Goal: Share content: Share content

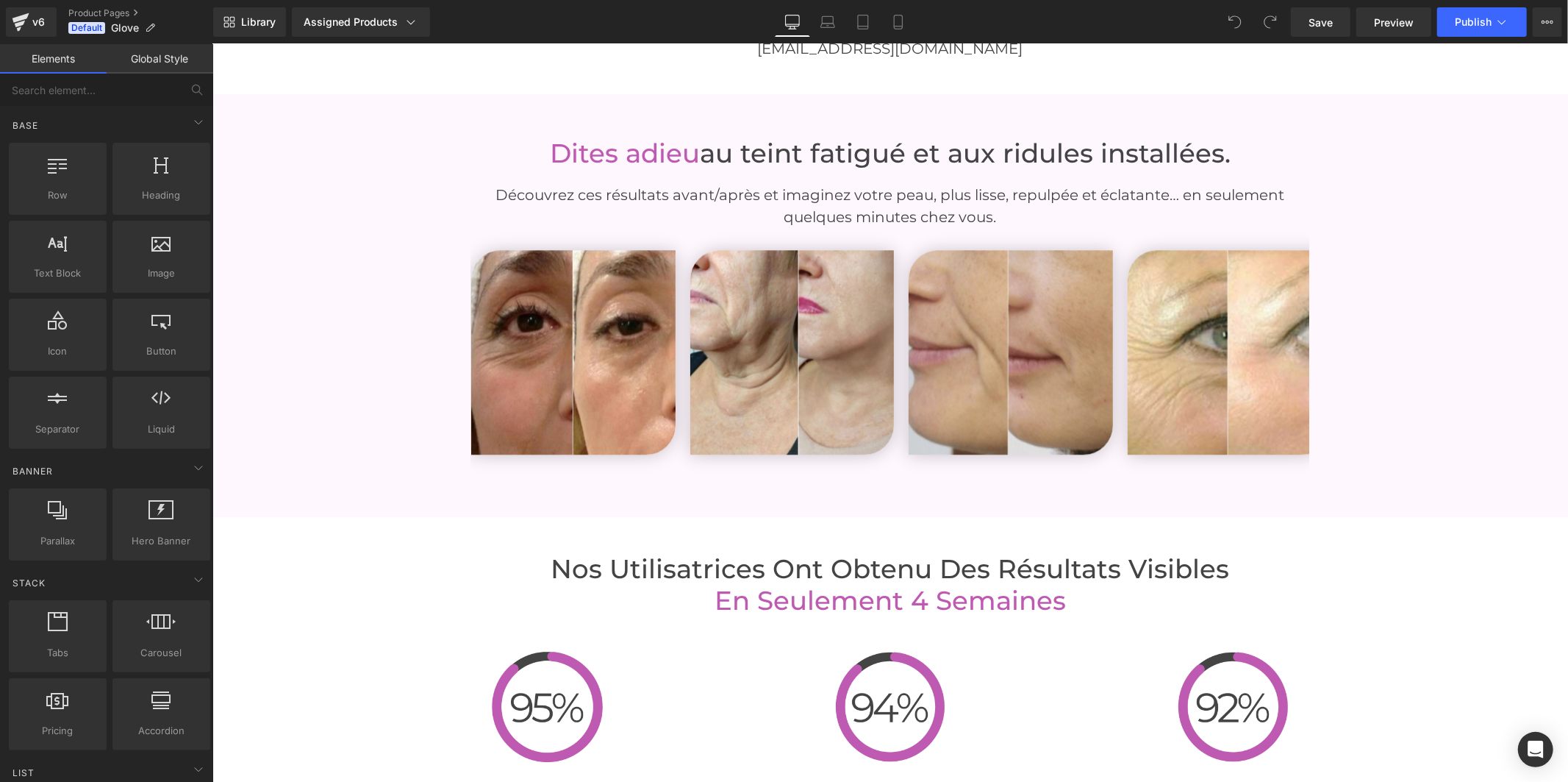
scroll to position [3432, 0]
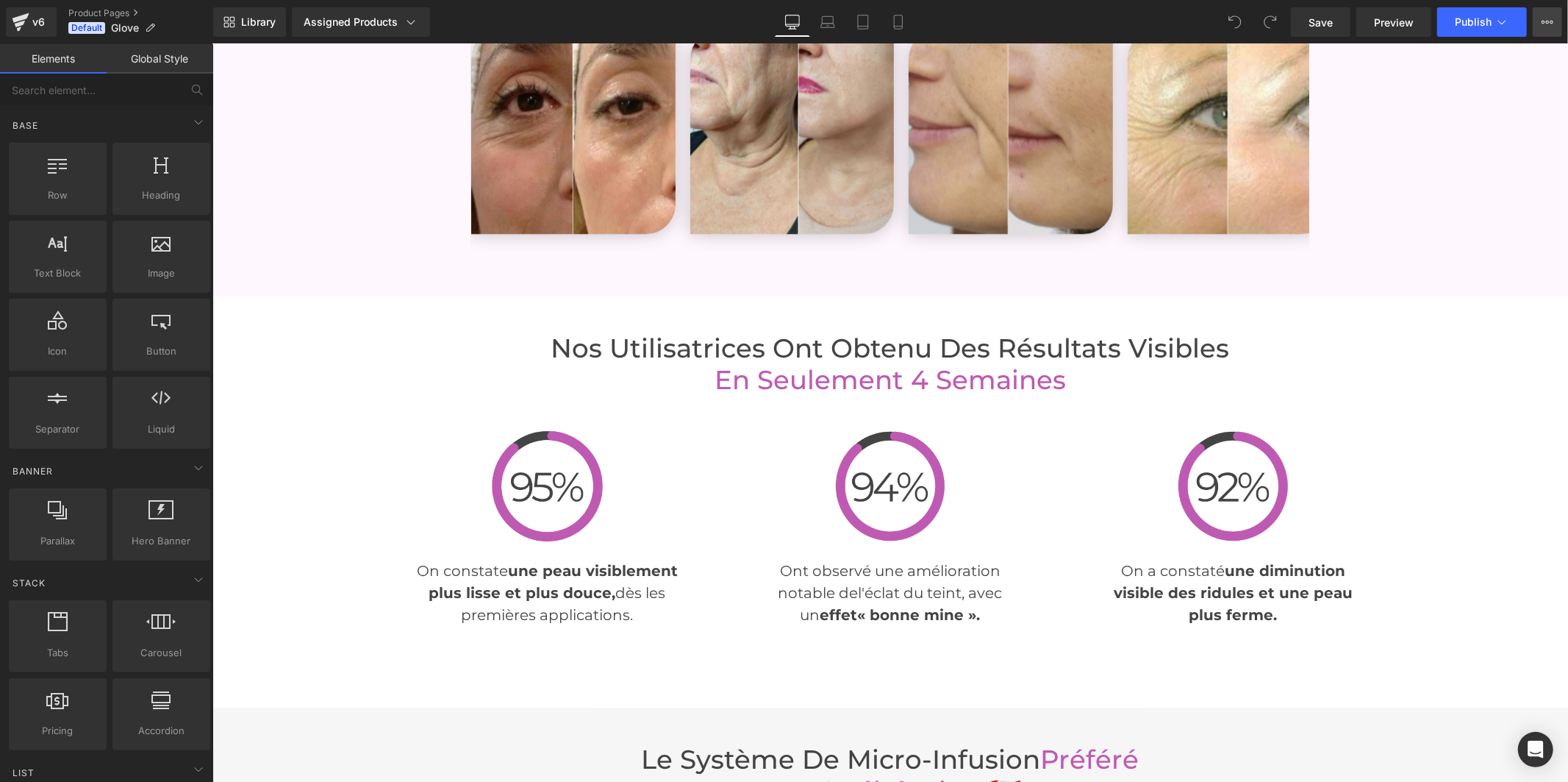
click at [1545, 27] on icon at bounding box center [1547, 22] width 12 height 12
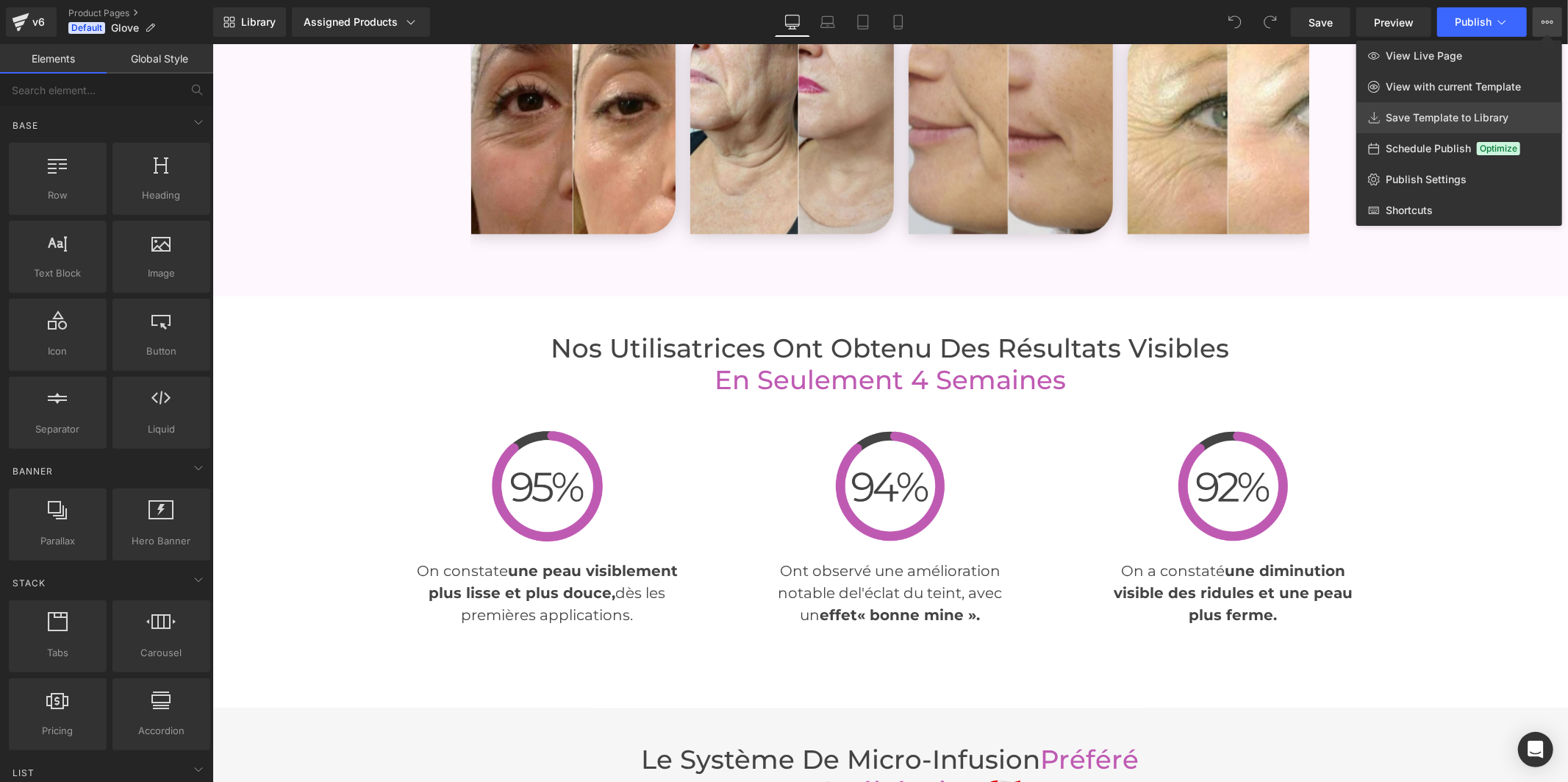
click at [1490, 120] on span "Save Template to Library" at bounding box center [1447, 117] width 123 height 13
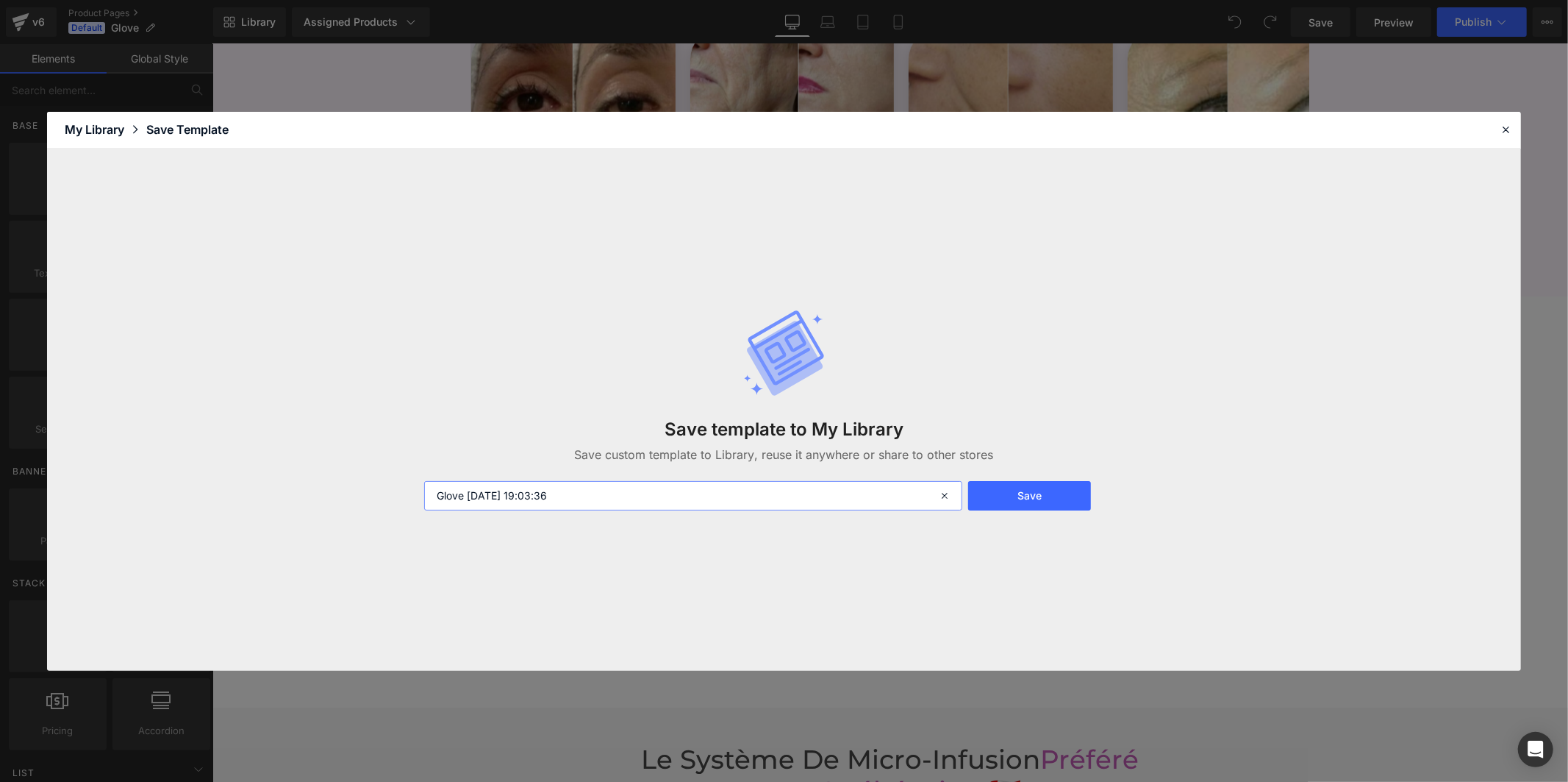
drag, startPoint x: 585, startPoint y: 500, endPoint x: 468, endPoint y: 493, distance: 117.2
type input "Glove LP"
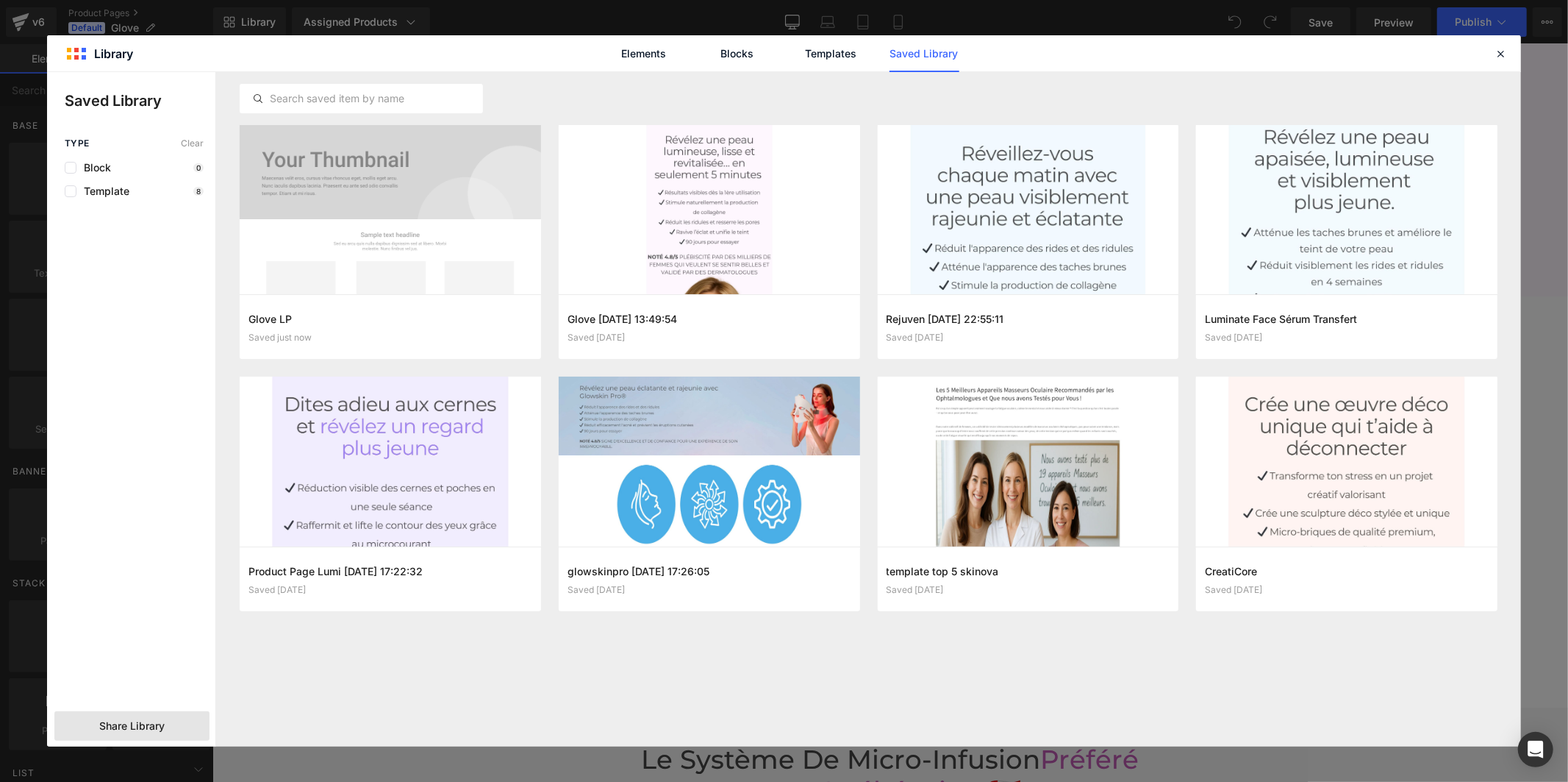
click at [137, 727] on span "Share Library" at bounding box center [132, 725] width 65 height 15
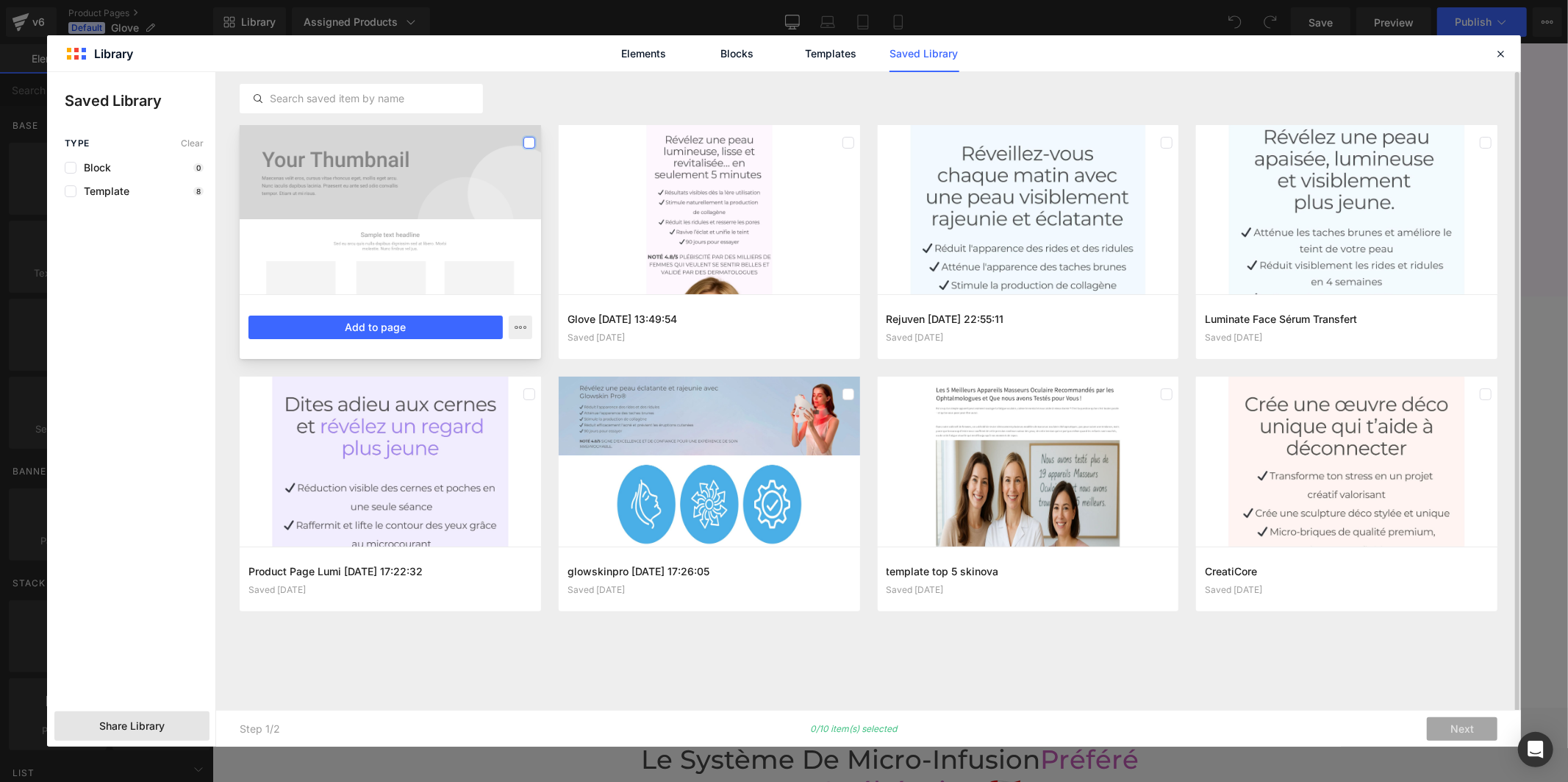
click at [530, 144] on label at bounding box center [529, 142] width 12 height 12
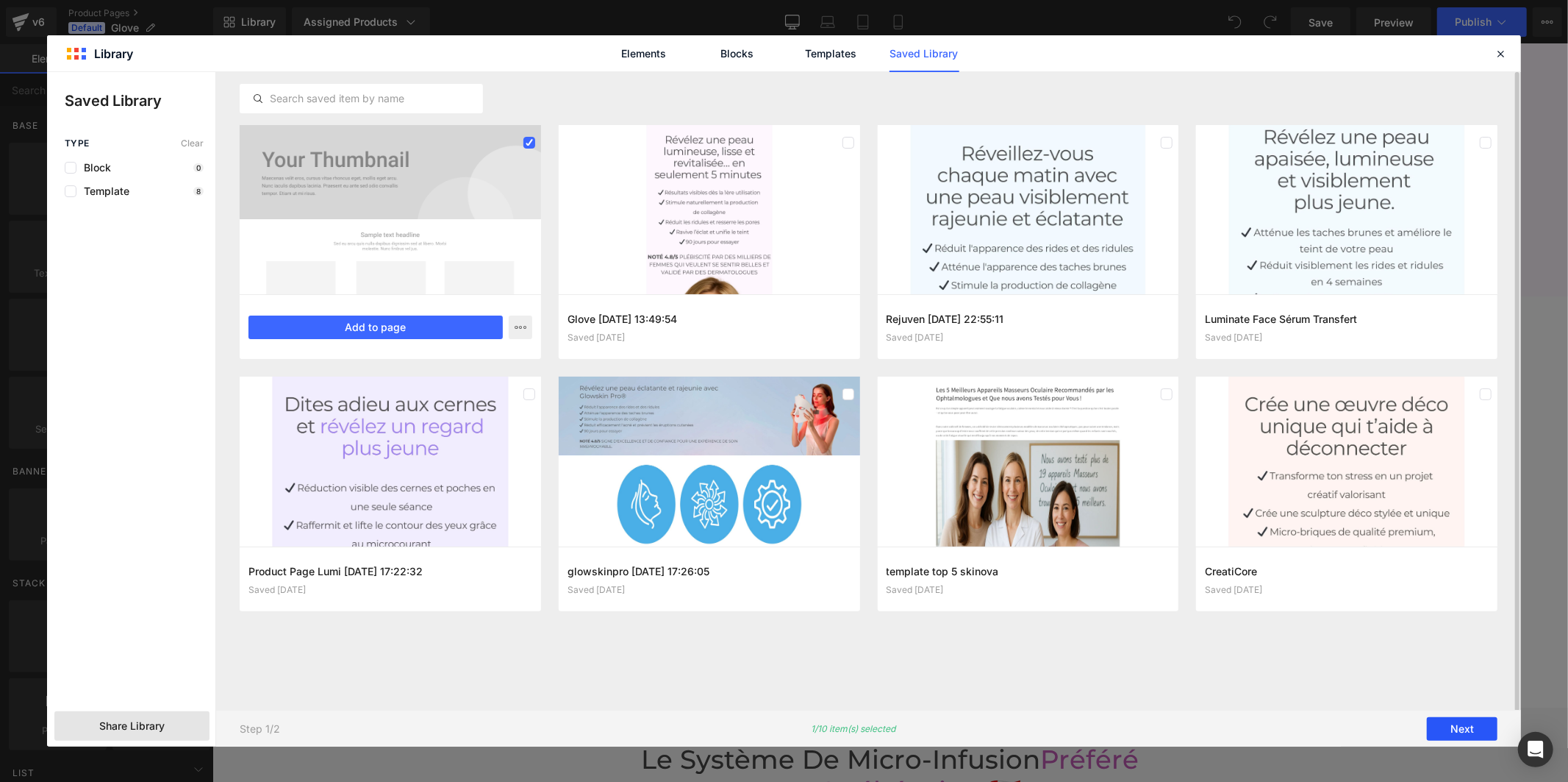
click at [1454, 737] on button "Next" at bounding box center [1461, 729] width 70 height 23
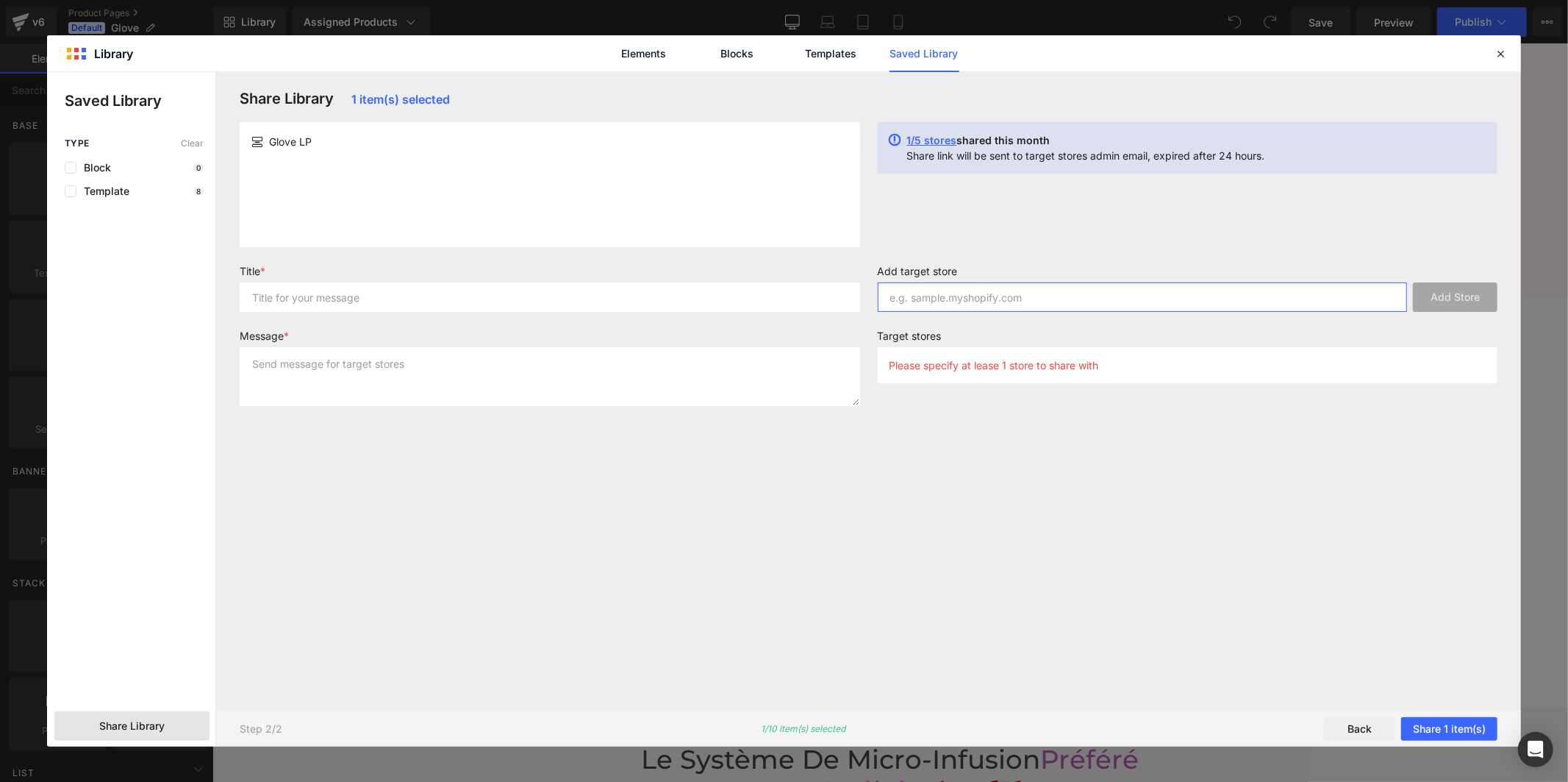
click at [947, 304] on input "text" at bounding box center [1142, 297] width 530 height 29
paste input "51exvi-1s"
type input "51exvi-1s"
drag, startPoint x: 1436, startPoint y: 292, endPoint x: 1135, endPoint y: 296, distance: 301.0
click at [1436, 292] on button "Add Store" at bounding box center [1455, 297] width 85 height 29
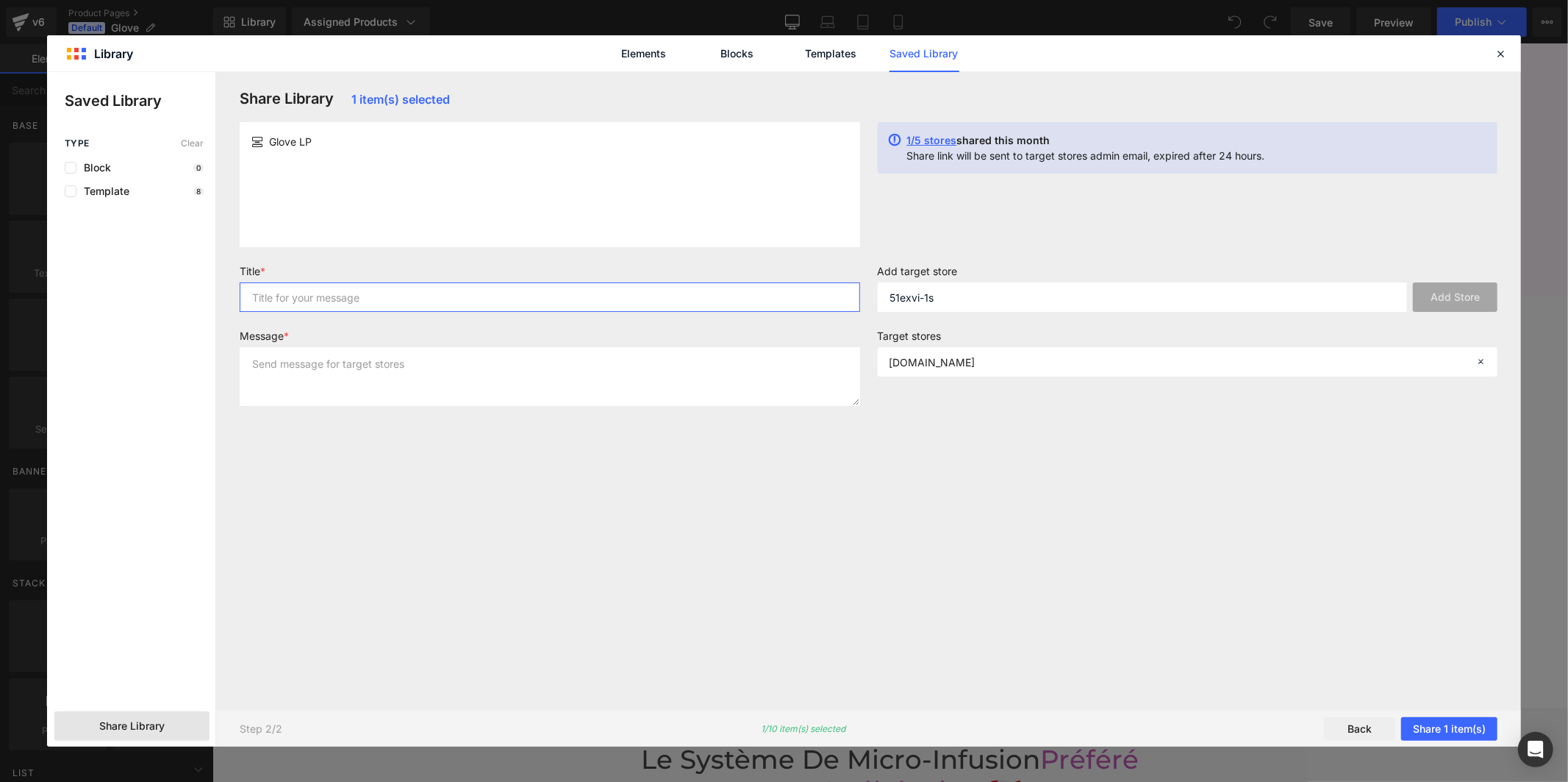
click at [622, 307] on input "text" at bounding box center [550, 297] width 620 height 29
type input "page"
click at [596, 376] on textarea at bounding box center [550, 376] width 620 height 59
type textarea "page"
click at [1437, 738] on button "Share 1 item(s)" at bounding box center [1449, 729] width 96 height 23
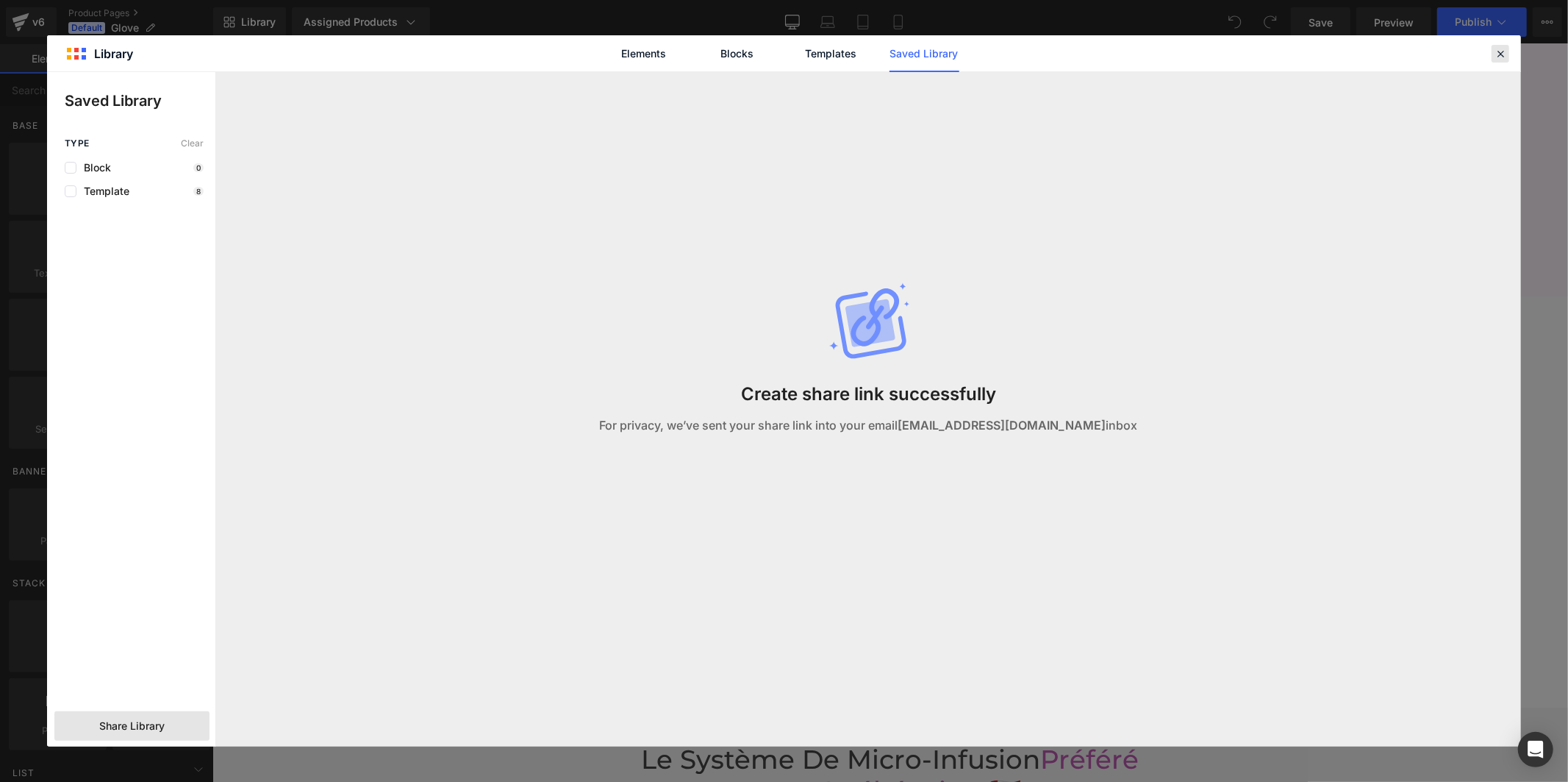
click at [1499, 56] on icon at bounding box center [1500, 53] width 13 height 13
